Goal: Information Seeking & Learning: Learn about a topic

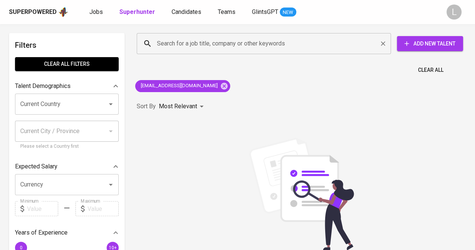
click at [238, 35] on div "Search for a job title, company or other keywords" at bounding box center [264, 43] width 254 height 21
paste input "[EMAIL_ADDRESS][DOMAIN_NAME]"
type input "[EMAIL_ADDRESS][DOMAIN_NAME]"
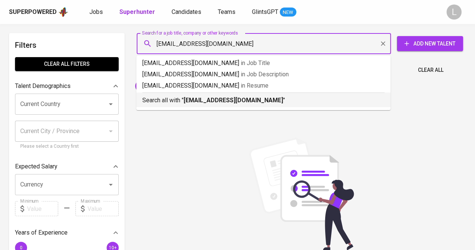
click at [232, 100] on b "[EMAIL_ADDRESS][DOMAIN_NAME]" at bounding box center [234, 100] width 100 height 7
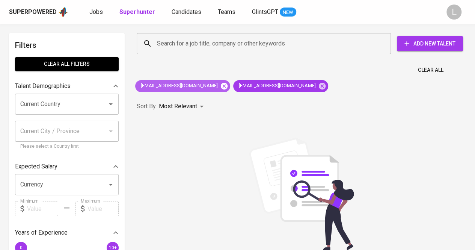
click at [220, 85] on icon at bounding box center [224, 86] width 8 height 8
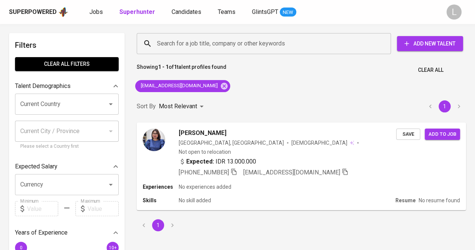
scroll to position [23, 0]
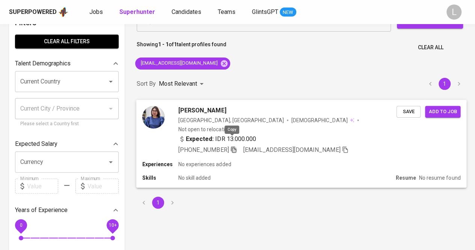
click at [231, 146] on icon "button" at bounding box center [233, 149] width 5 height 6
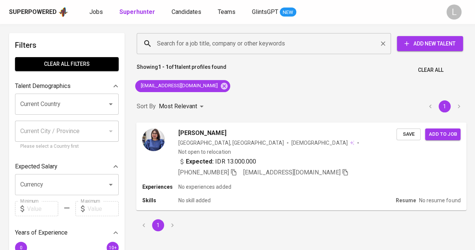
click at [183, 52] on div "Search for a job title, company or other keywords" at bounding box center [264, 43] width 254 height 21
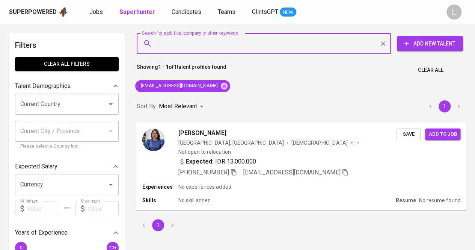
paste input "[EMAIL_ADDRESS][DOMAIN_NAME]"
type input "[EMAIL_ADDRESS][DOMAIN_NAME]"
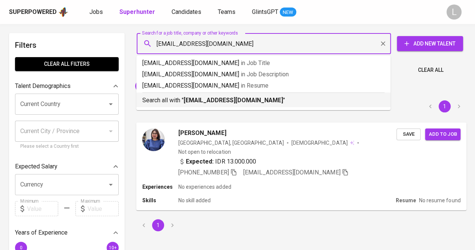
click at [195, 97] on b "[EMAIL_ADDRESS][DOMAIN_NAME]" at bounding box center [234, 100] width 100 height 7
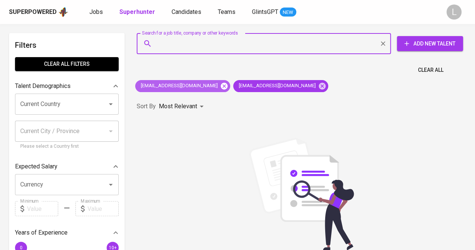
click at [220, 82] on icon at bounding box center [224, 86] width 8 height 8
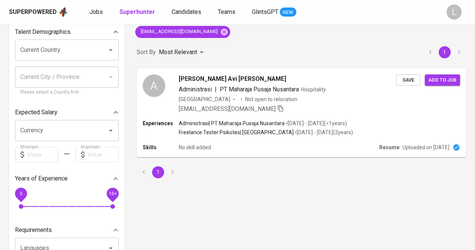
scroll to position [57, 0]
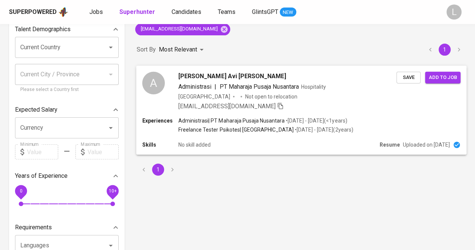
click at [210, 76] on span "[PERSON_NAME] Avi [PERSON_NAME]" at bounding box center [232, 75] width 108 height 9
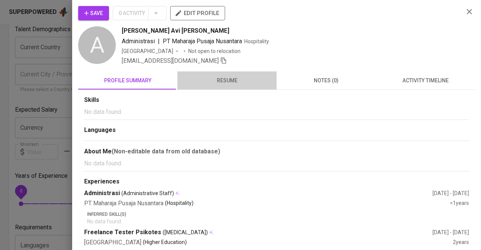
click at [226, 84] on span "resume" at bounding box center [227, 80] width 90 height 9
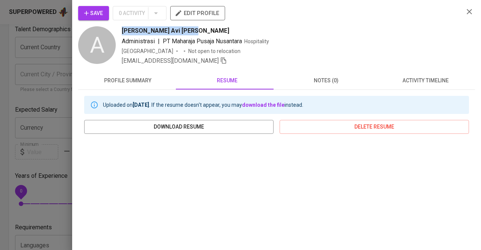
drag, startPoint x: 162, startPoint y: 29, endPoint x: 199, endPoint y: 28, distance: 37.2
click at [199, 28] on div "A [PERSON_NAME] Avi Metha Widiyana Administrasi | PT Maharaja Pusaja Nusantara …" at bounding box center [267, 45] width 379 height 39
click at [70, 69] on div at bounding box center [240, 125] width 481 height 250
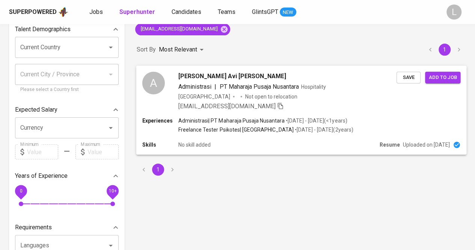
scroll to position [0, 0]
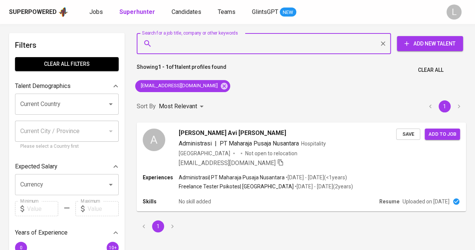
paste input "[EMAIL_ADDRESS][DOMAIN_NAME]"
type input "[EMAIL_ADDRESS][DOMAIN_NAME]"
click at [196, 46] on input "[EMAIL_ADDRESS][DOMAIN_NAME]" at bounding box center [265, 43] width 221 height 14
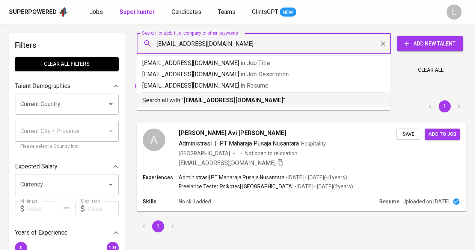
click at [191, 102] on b "[EMAIL_ADDRESS][DOMAIN_NAME]" at bounding box center [234, 100] width 100 height 7
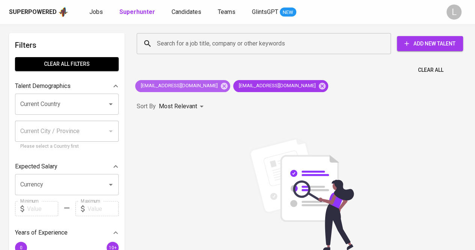
click at [202, 81] on div "[EMAIL_ADDRESS][DOMAIN_NAME]" at bounding box center [182, 86] width 95 height 12
click at [221, 88] on icon at bounding box center [224, 85] width 7 height 7
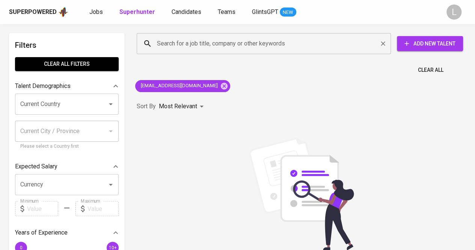
click at [229, 47] on input "Search for a job title, company or other keywords" at bounding box center [265, 43] width 221 height 14
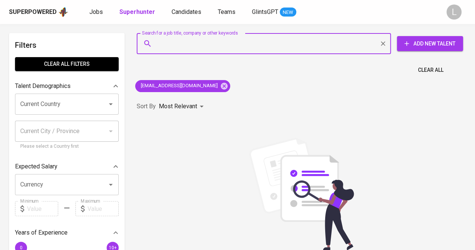
paste input "[EMAIL_ADDRESS][DOMAIN_NAME]"
type input "[EMAIL_ADDRESS][DOMAIN_NAME]"
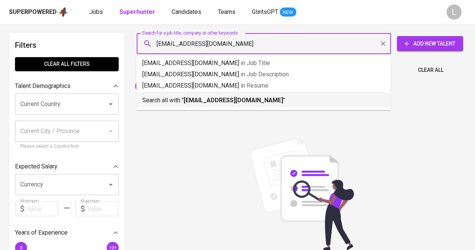
click at [211, 97] on b "[EMAIL_ADDRESS][DOMAIN_NAME]" at bounding box center [234, 100] width 100 height 7
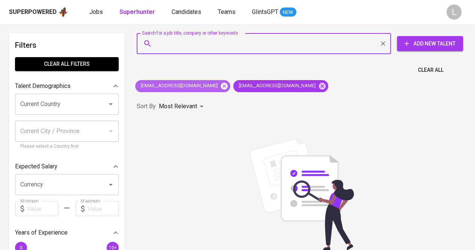
click at [220, 85] on icon at bounding box center [224, 86] width 8 height 8
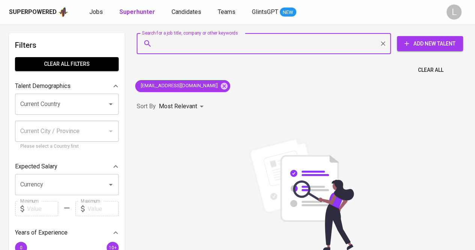
paste input "[EMAIL_ADDRESS][DOMAIN_NAME]"
type input "[EMAIL_ADDRESS][DOMAIN_NAME]"
click at [199, 42] on input "[EMAIL_ADDRESS][DOMAIN_NAME]" at bounding box center [265, 43] width 221 height 14
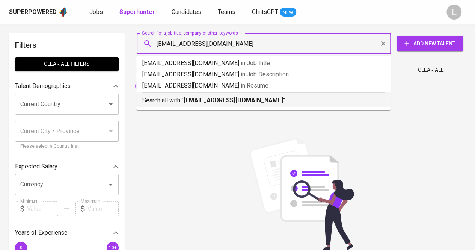
click at [193, 97] on b "[EMAIL_ADDRESS][DOMAIN_NAME]" at bounding box center [234, 100] width 100 height 7
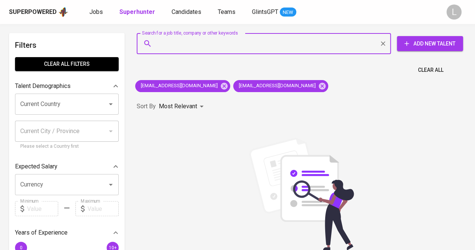
click at [202, 80] on div "[EMAIL_ADDRESS][DOMAIN_NAME] [EMAIL_ADDRESS][DOMAIN_NAME]" at bounding box center [231, 86] width 199 height 18
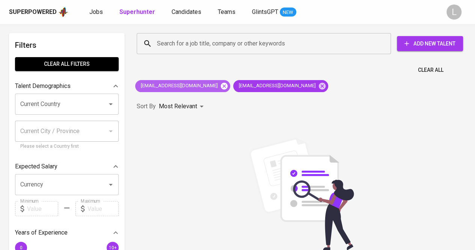
click at [221, 85] on icon at bounding box center [224, 85] width 7 height 7
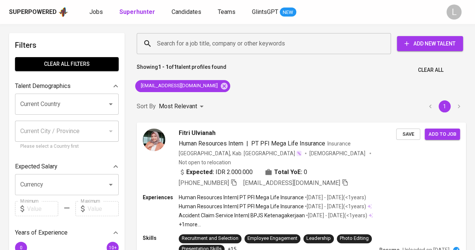
scroll to position [32, 0]
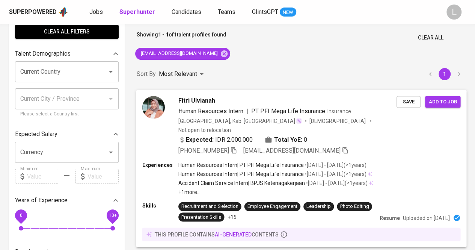
click at [235, 147] on icon "button" at bounding box center [233, 150] width 7 height 7
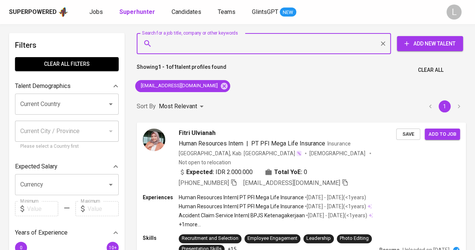
paste input "[EMAIL_ADDRESS][DOMAIN_NAME]"
type input "[EMAIL_ADDRESS][DOMAIN_NAME]"
click at [205, 48] on input "[EMAIL_ADDRESS][DOMAIN_NAME]" at bounding box center [265, 43] width 221 height 14
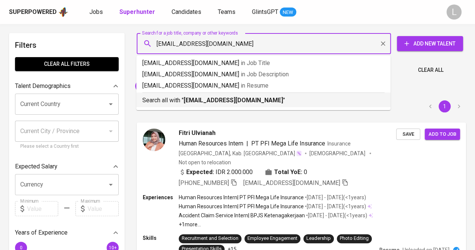
click at [209, 102] on b "[EMAIL_ADDRESS][DOMAIN_NAME]" at bounding box center [234, 100] width 100 height 7
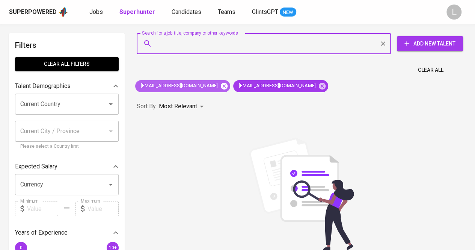
click at [221, 86] on icon at bounding box center [224, 85] width 7 height 7
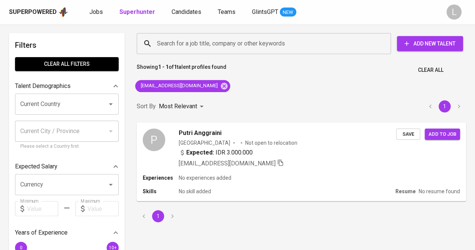
scroll to position [56, 0]
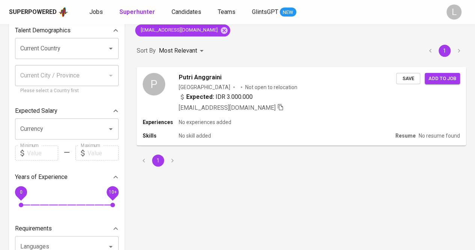
click at [205, 65] on div "P Putri Anggraini [GEOGRAPHIC_DATA] Not open to relocation Expected: IDR 3.000.…" at bounding box center [301, 106] width 338 height 88
click at [205, 73] on span "Putri Anggraini" at bounding box center [199, 76] width 43 height 9
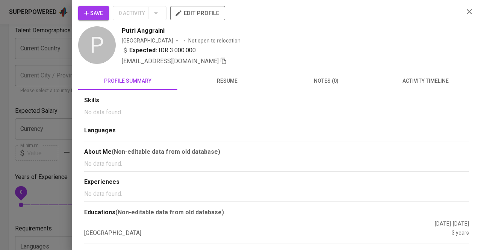
click at [239, 82] on span "resume" at bounding box center [227, 80] width 90 height 9
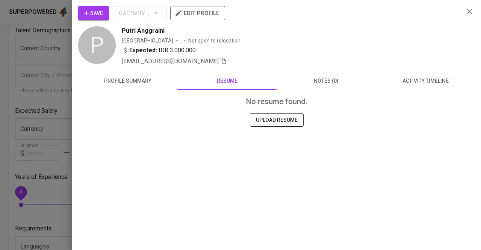
click at [61, 56] on div at bounding box center [240, 125] width 481 height 250
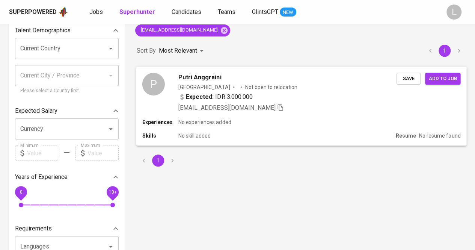
scroll to position [0, 0]
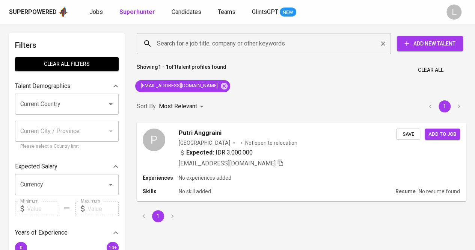
paste input "[EMAIL_ADDRESS][DOMAIN_NAME]"
type input "[EMAIL_ADDRESS][DOMAIN_NAME]"
click at [210, 40] on input "[EMAIL_ADDRESS][DOMAIN_NAME]" at bounding box center [265, 43] width 221 height 14
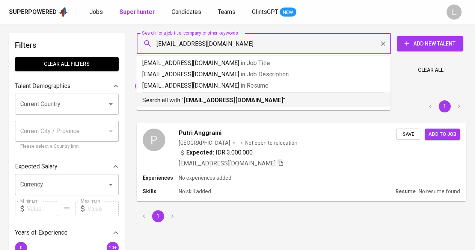
click at [219, 104] on b "[EMAIL_ADDRESS][DOMAIN_NAME]" at bounding box center [234, 100] width 100 height 7
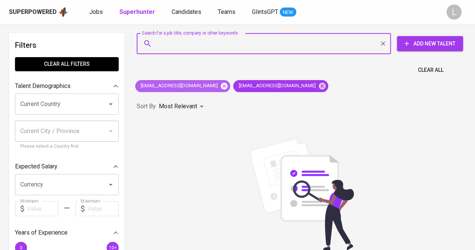
click at [220, 87] on icon at bounding box center [224, 86] width 8 height 8
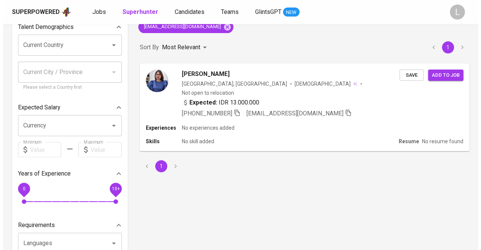
scroll to position [67, 0]
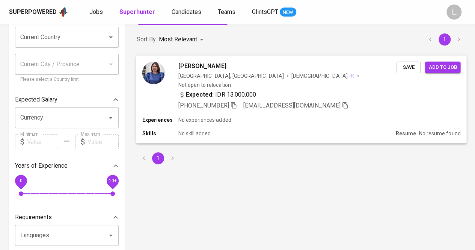
click at [195, 67] on span "[PERSON_NAME]" at bounding box center [202, 65] width 48 height 9
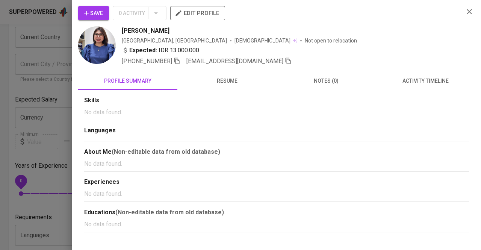
click at [221, 81] on span "resume" at bounding box center [227, 80] width 90 height 9
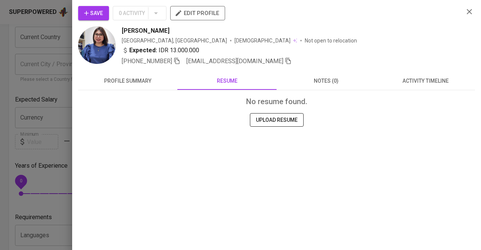
click at [163, 79] on span "profile summary" at bounding box center [128, 80] width 90 height 9
